Goal: Information Seeking & Learning: Learn about a topic

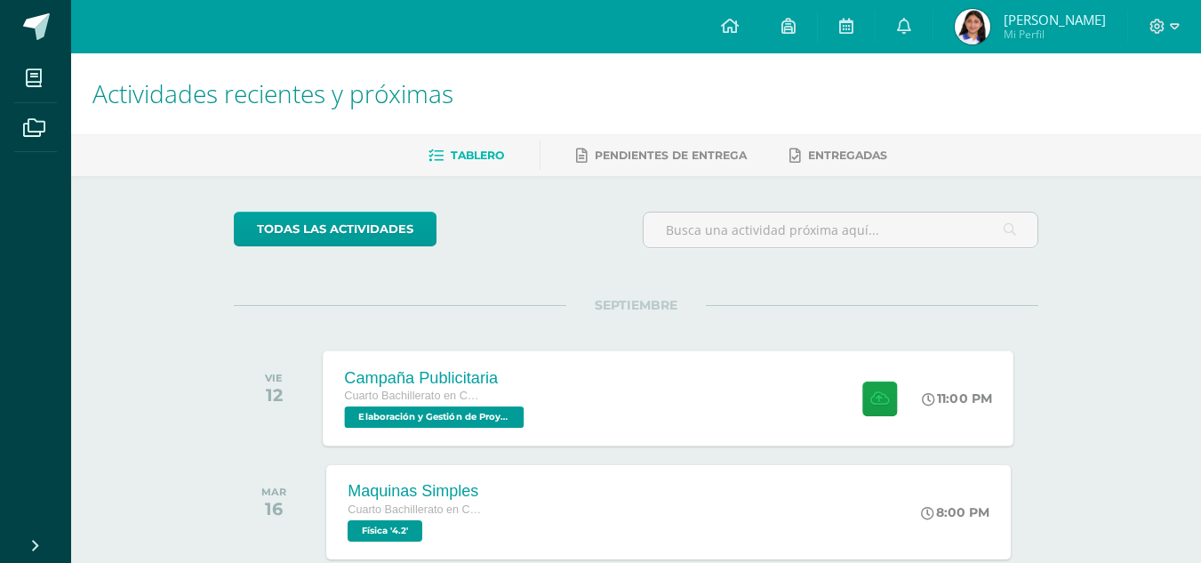
click at [652, 390] on div "Campaña Publicitaria Cuarto Bachillerato en Ciencias y Letras Elaboración y Ges…" at bounding box center [669, 397] width 691 height 95
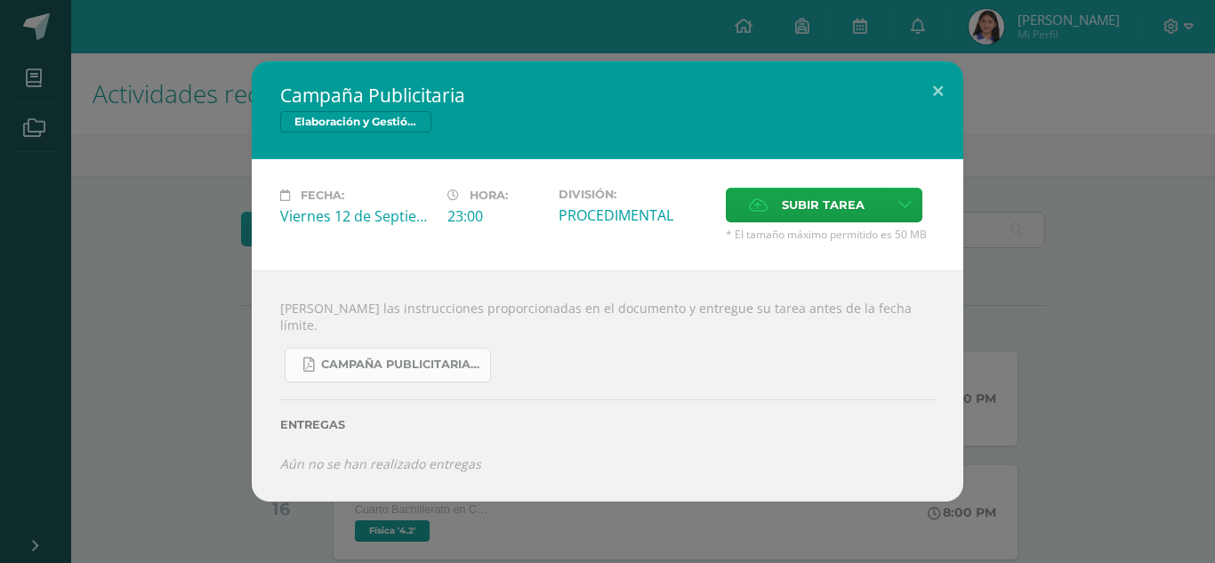
click at [442, 367] on link "Campaña Publicitaria.pdf" at bounding box center [388, 365] width 206 height 35
click at [373, 125] on span "Elaboración y Gestión de Proyectos" at bounding box center [355, 121] width 151 height 21
click at [1098, 425] on div "Campaña Publicitaria Elaboración y Gestión de Proyectos Fecha: [DATE] Hora: 23:…" at bounding box center [607, 281] width 1200 height 440
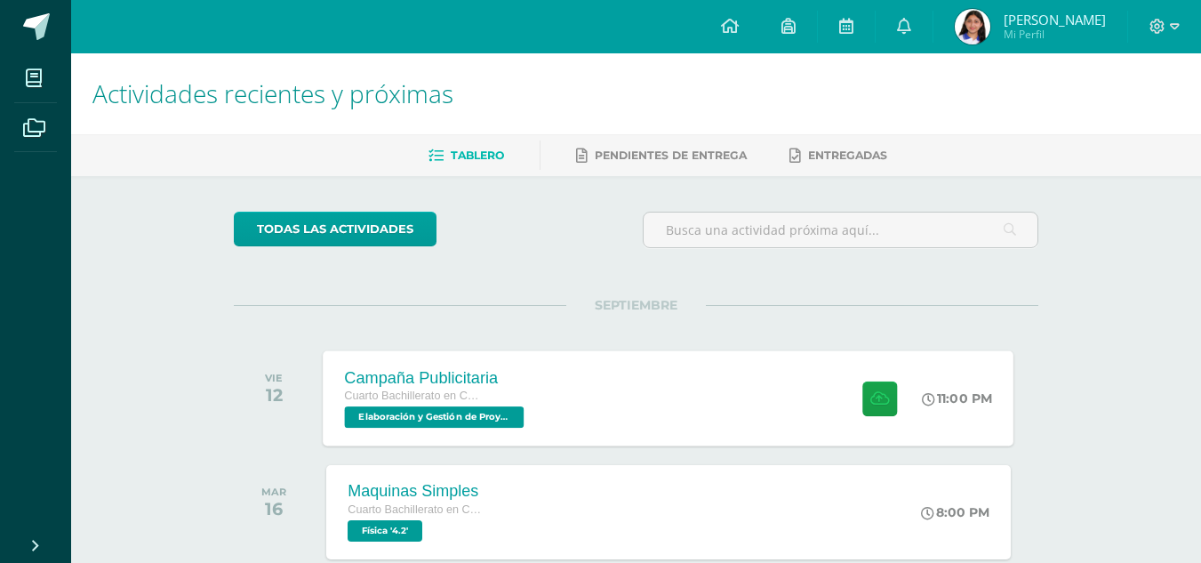
click at [516, 395] on div "Cuarto Bachillerato en Ciencias y Letras" at bounding box center [437, 397] width 184 height 20
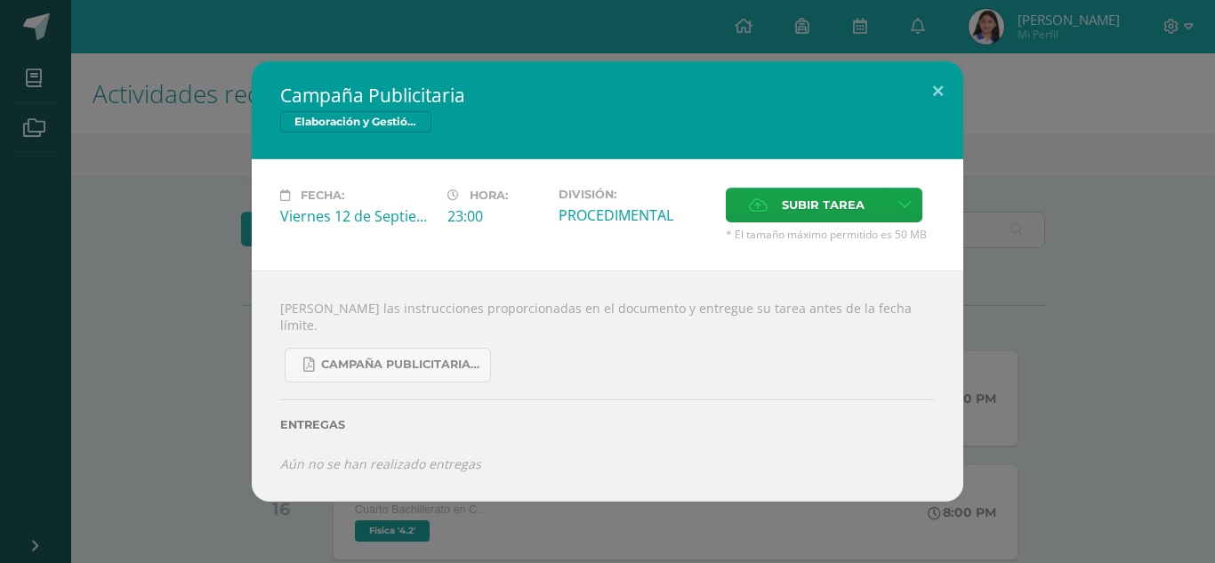
click at [1015, 260] on div "Campaña Publicitaria Elaboración y Gestión de Proyectos Fecha: [DATE] Hora: 23:…" at bounding box center [607, 281] width 1200 height 440
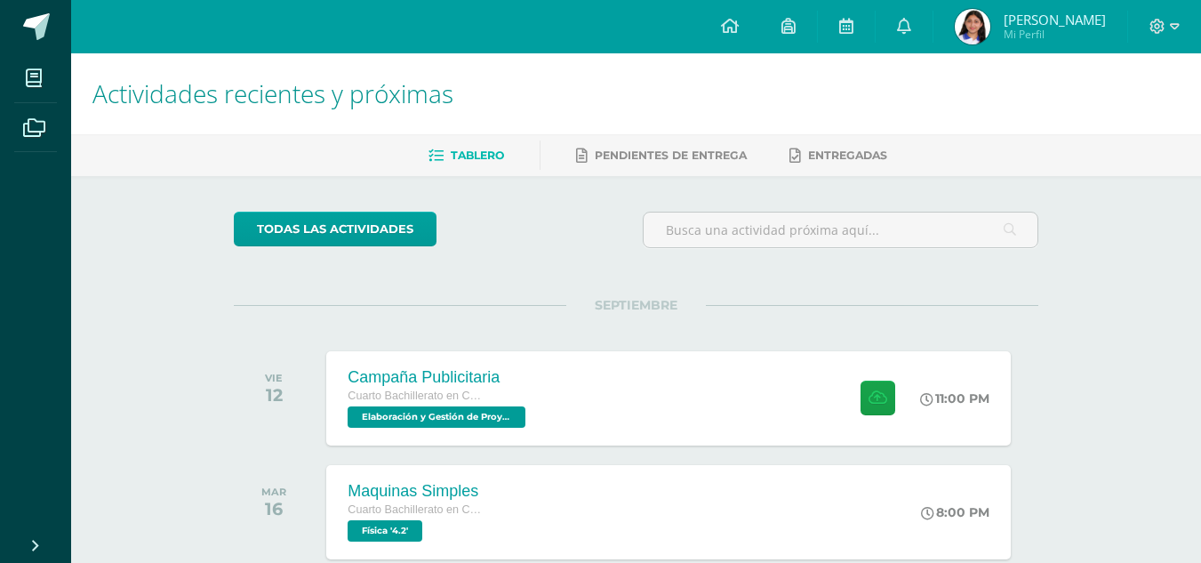
click at [1037, 27] on span "Mi Perfil" at bounding box center [1055, 34] width 102 height 15
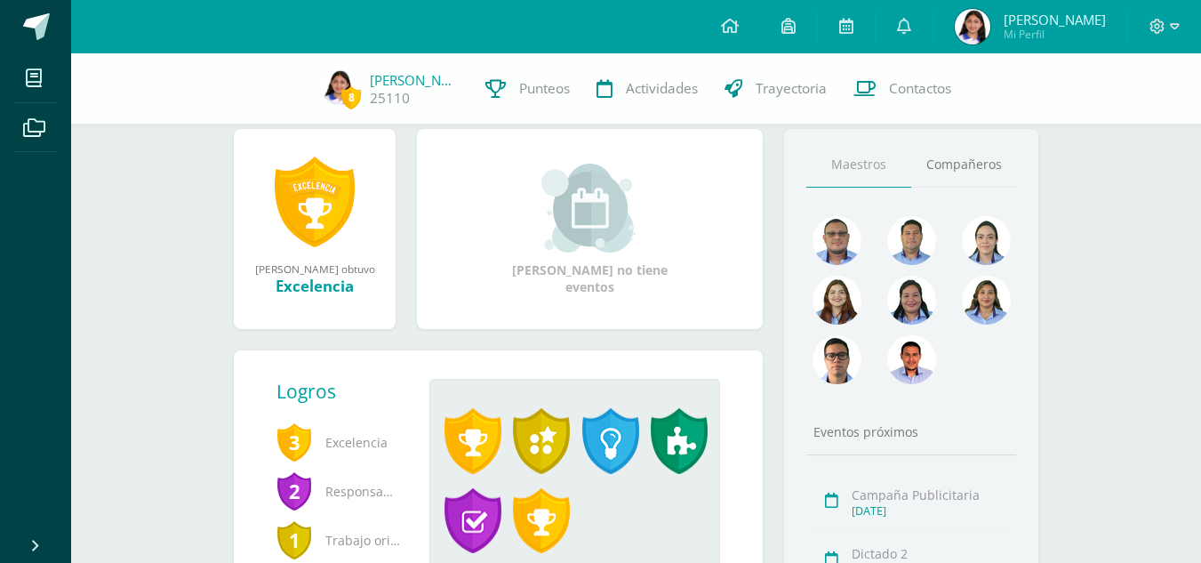
scroll to position [198, 0]
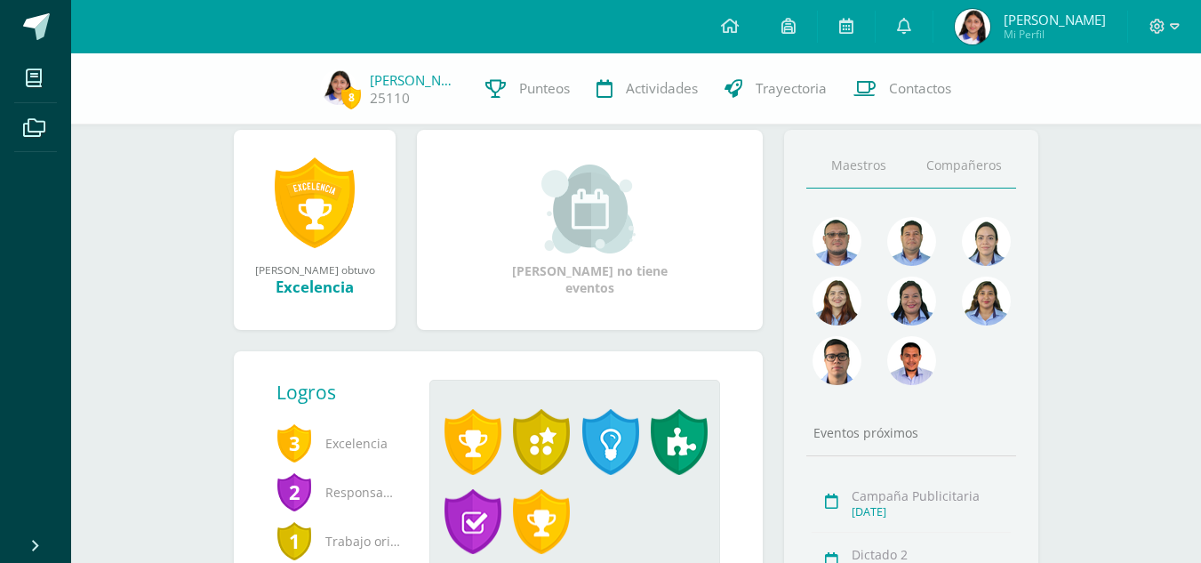
click at [935, 188] on link "Compañeros" at bounding box center [963, 165] width 105 height 45
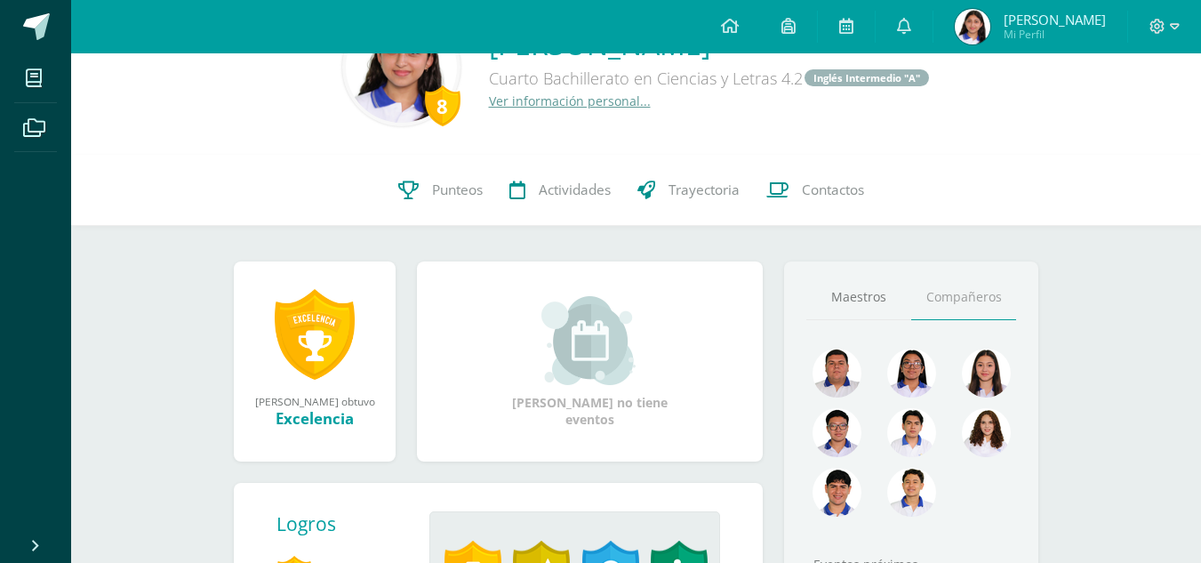
scroll to position [0, 0]
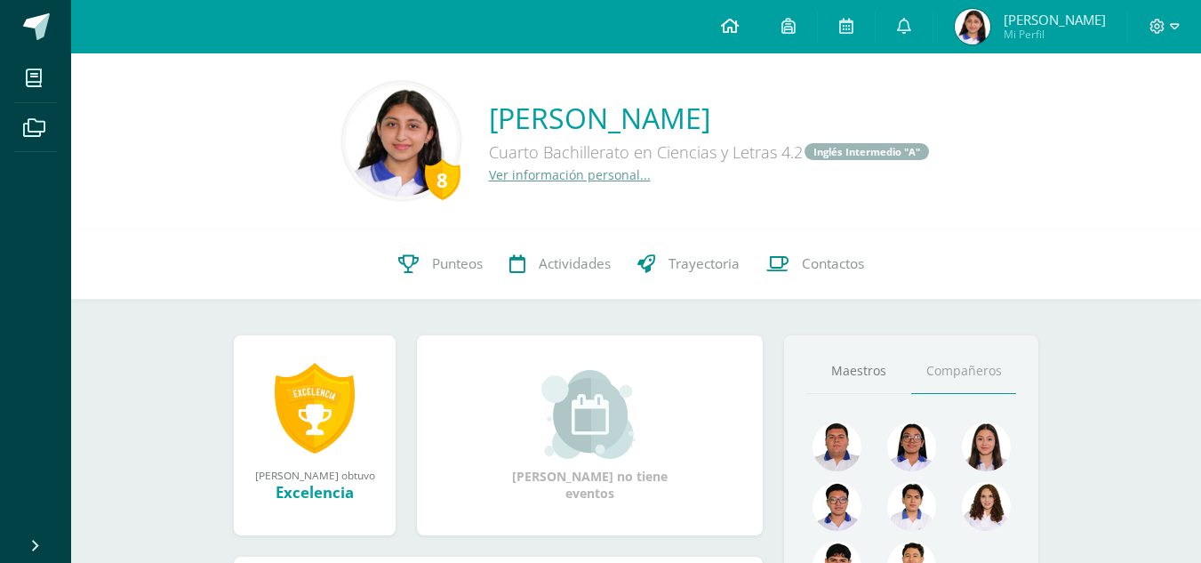
click at [739, 35] on span at bounding box center [730, 27] width 18 height 20
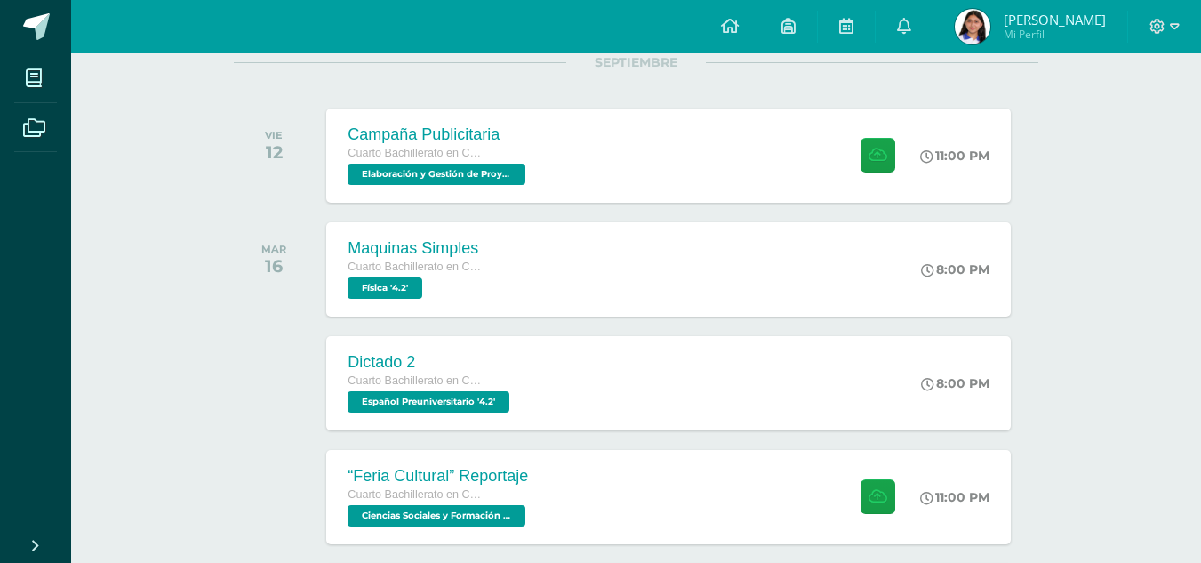
scroll to position [244, 0]
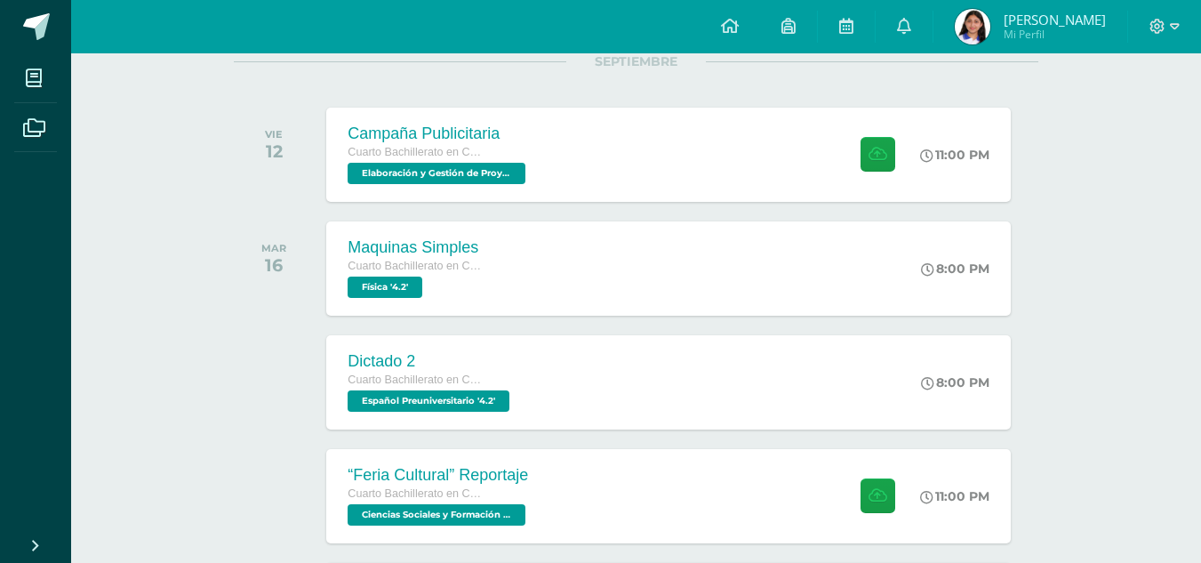
click at [1086, 28] on span "[PERSON_NAME]" at bounding box center [1055, 20] width 102 height 18
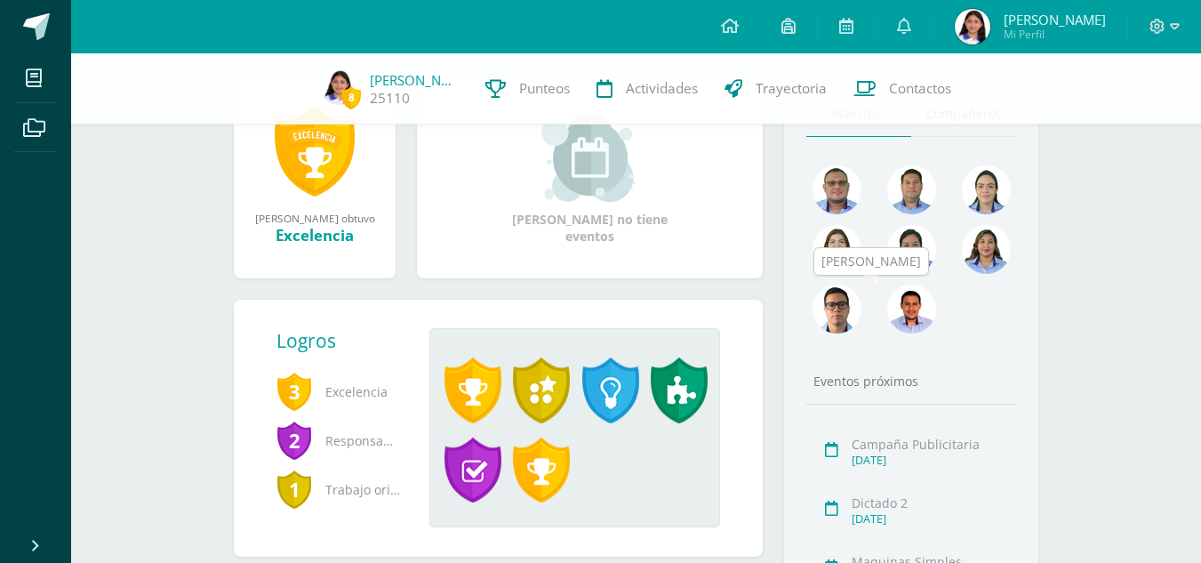
scroll to position [239, 0]
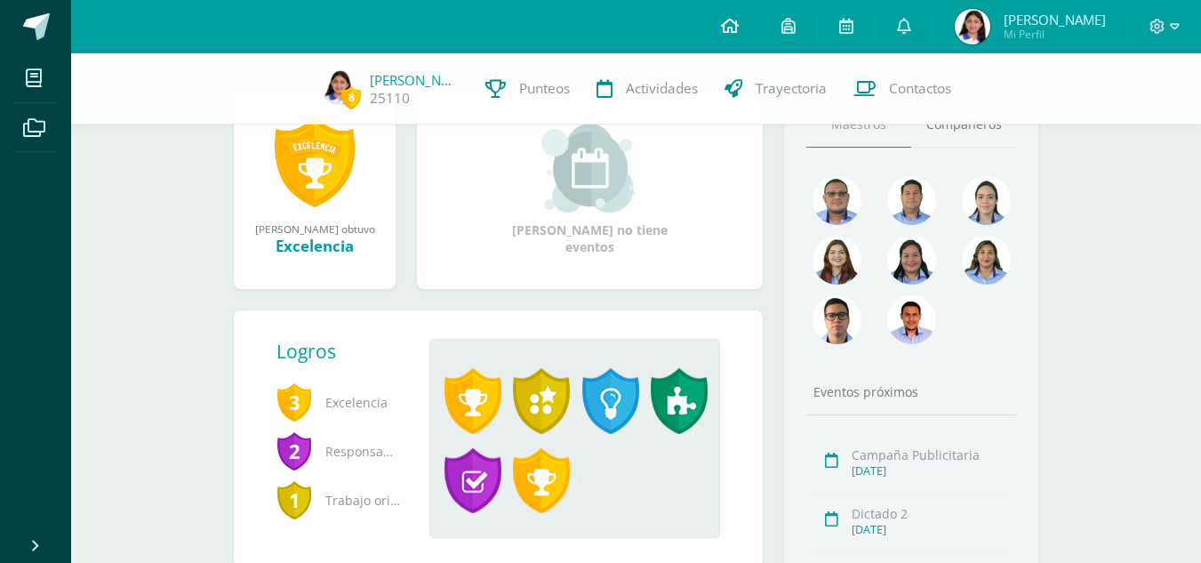
click at [743, 15] on link at bounding box center [730, 26] width 60 height 53
